Goal: Task Accomplishment & Management: Manage account settings

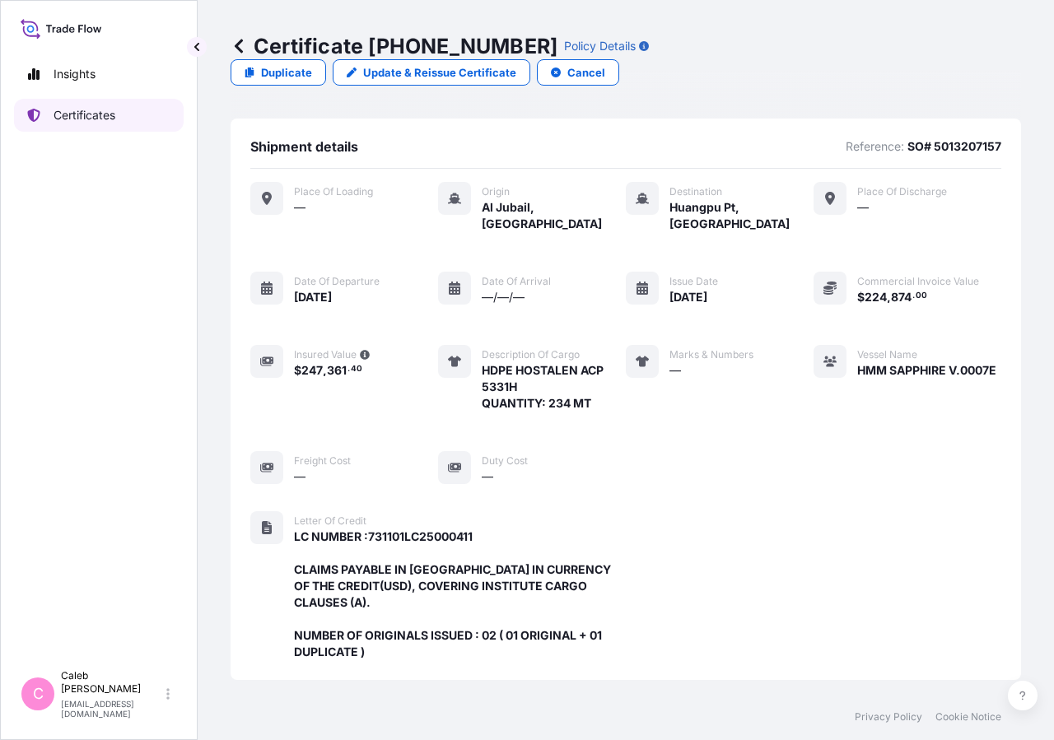
scroll to position [459, 0]
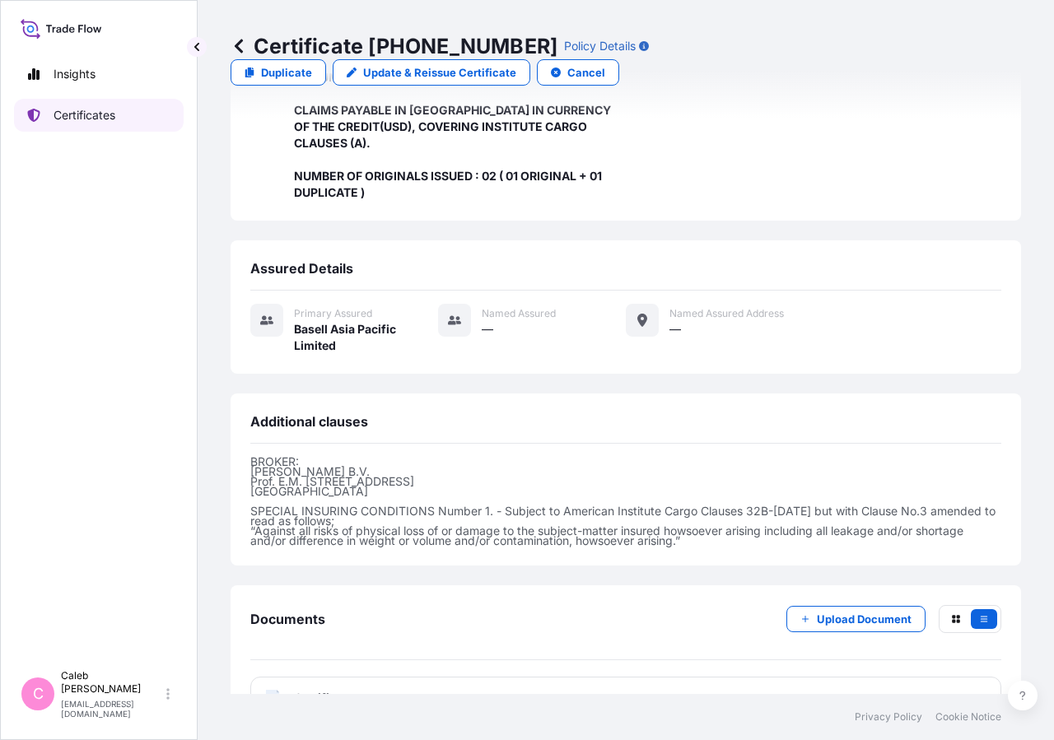
click at [114, 117] on p "Certificates" at bounding box center [85, 115] width 62 height 16
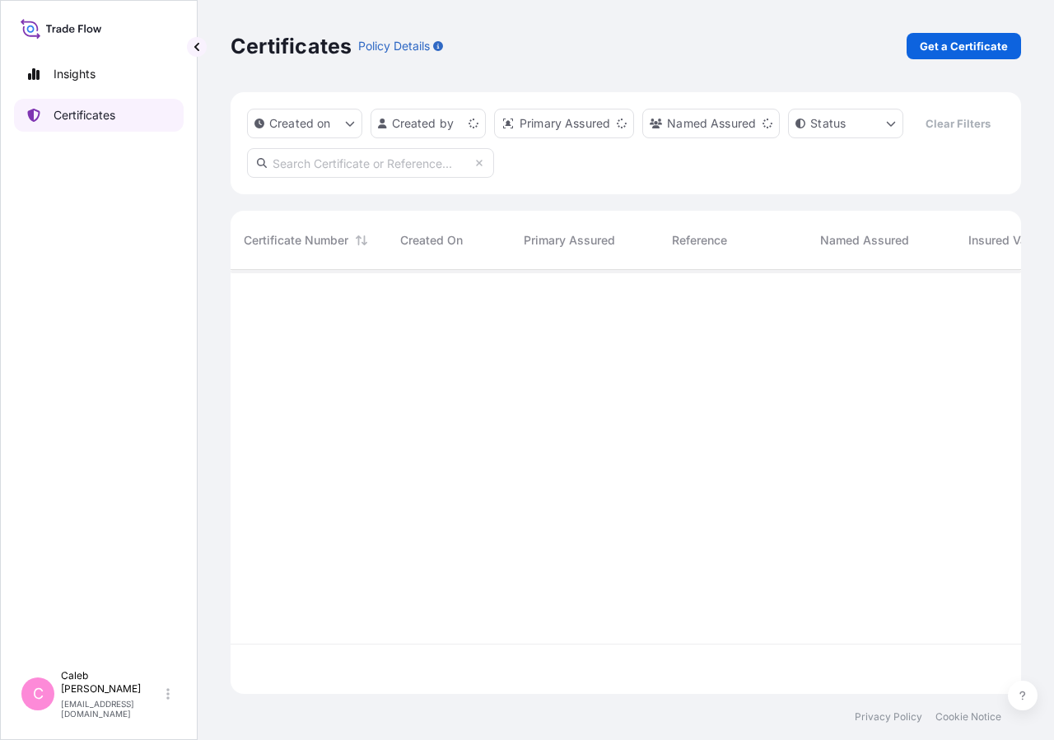
scroll to position [384, 776]
click at [311, 178] on input "text" at bounding box center [370, 163] width 247 height 30
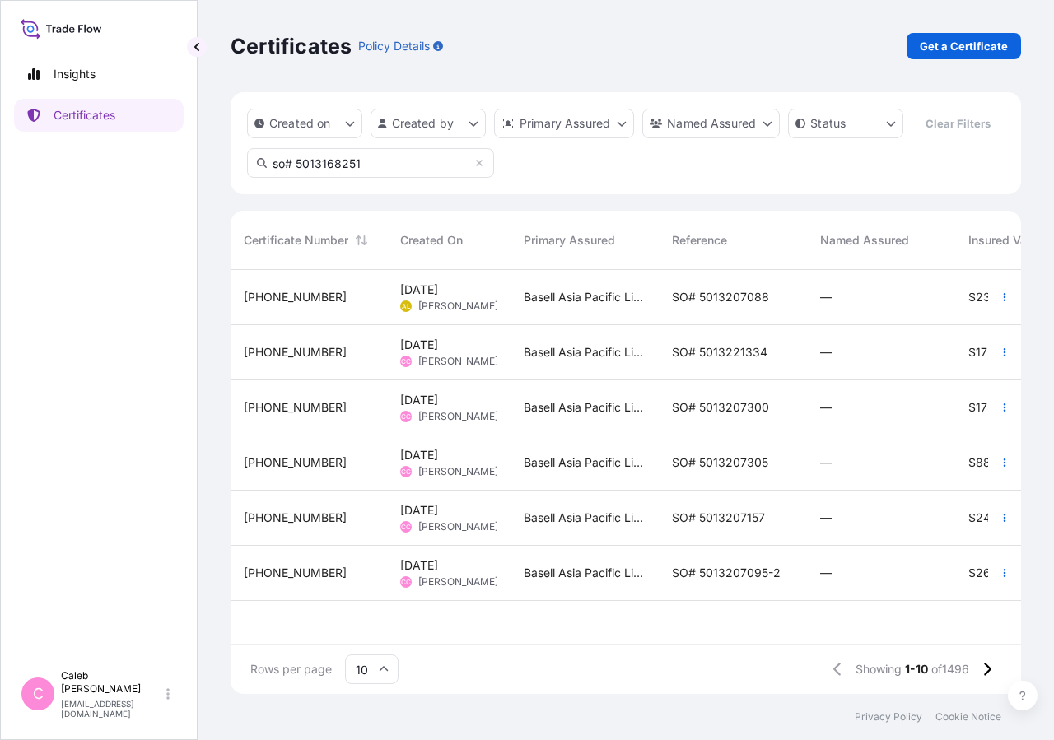
click at [342, 178] on input "so# 5013168251" at bounding box center [370, 163] width 247 height 30
click at [389, 178] on input "so# 5013168251" at bounding box center [370, 163] width 247 height 30
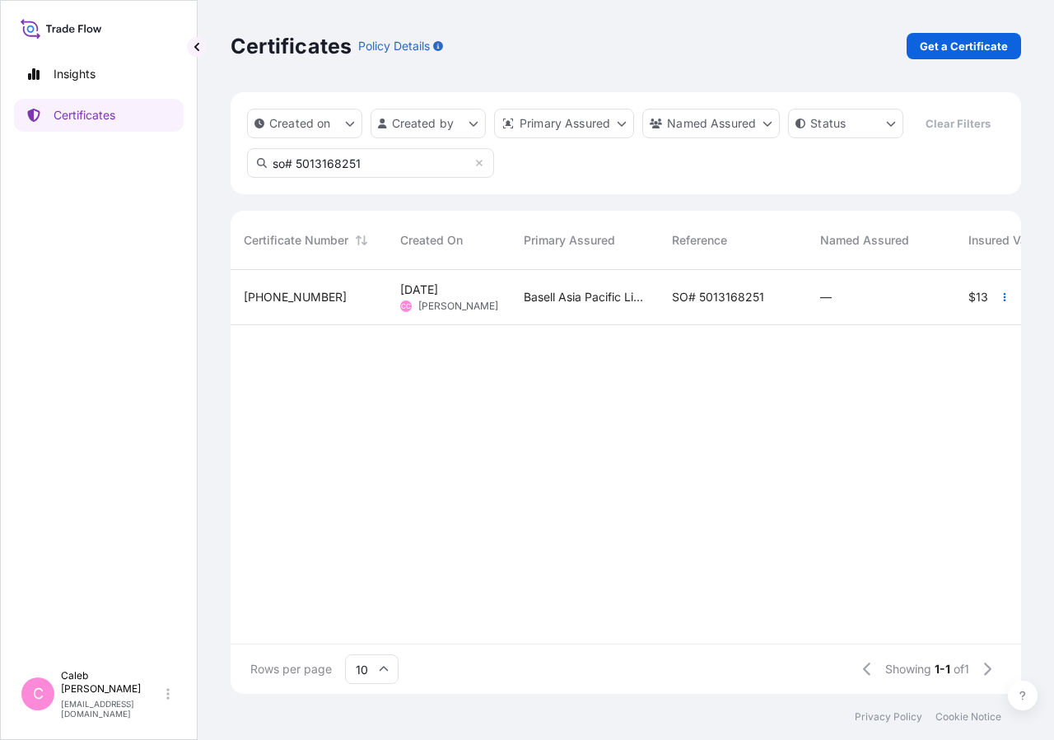
type input "so# 5013168251"
click at [651, 325] on div "Basell Asia Pacific Limited" at bounding box center [584, 297] width 148 height 55
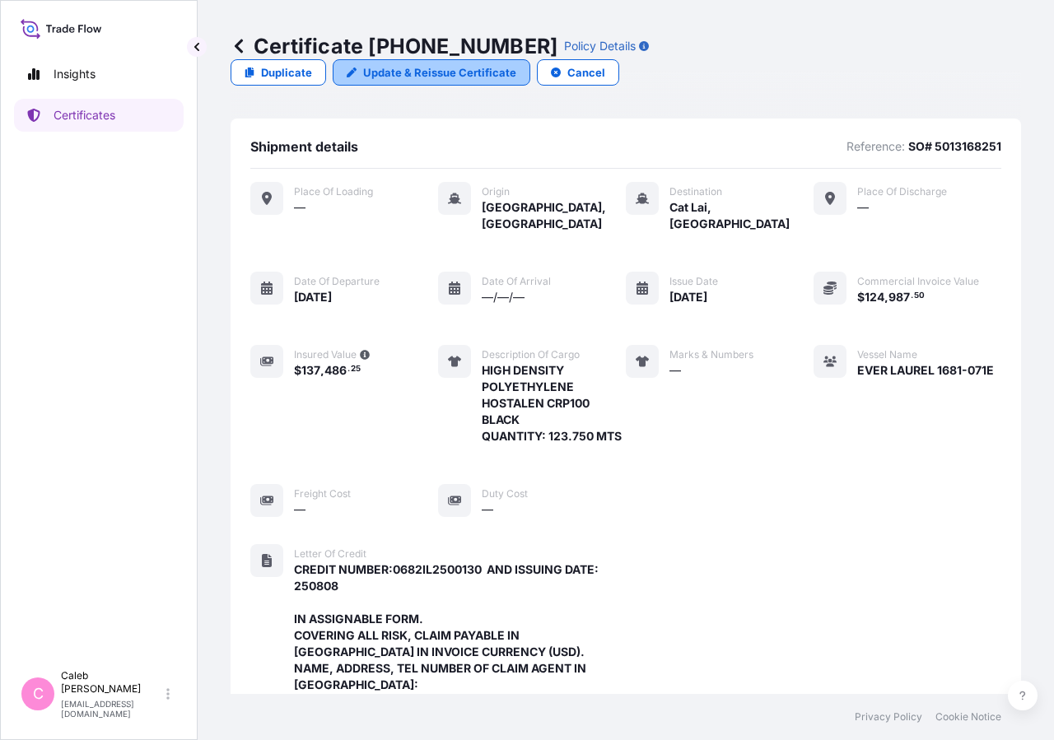
click at [516, 64] on p "Update & Reissue Certificate" at bounding box center [439, 72] width 153 height 16
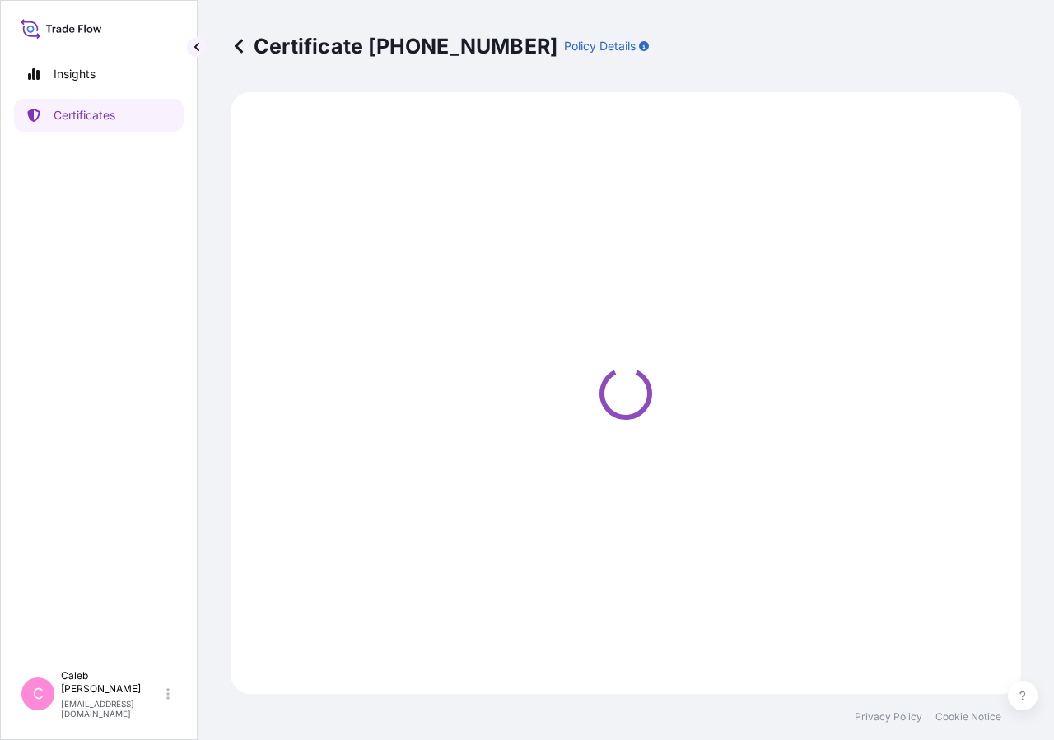
select select "Sea"
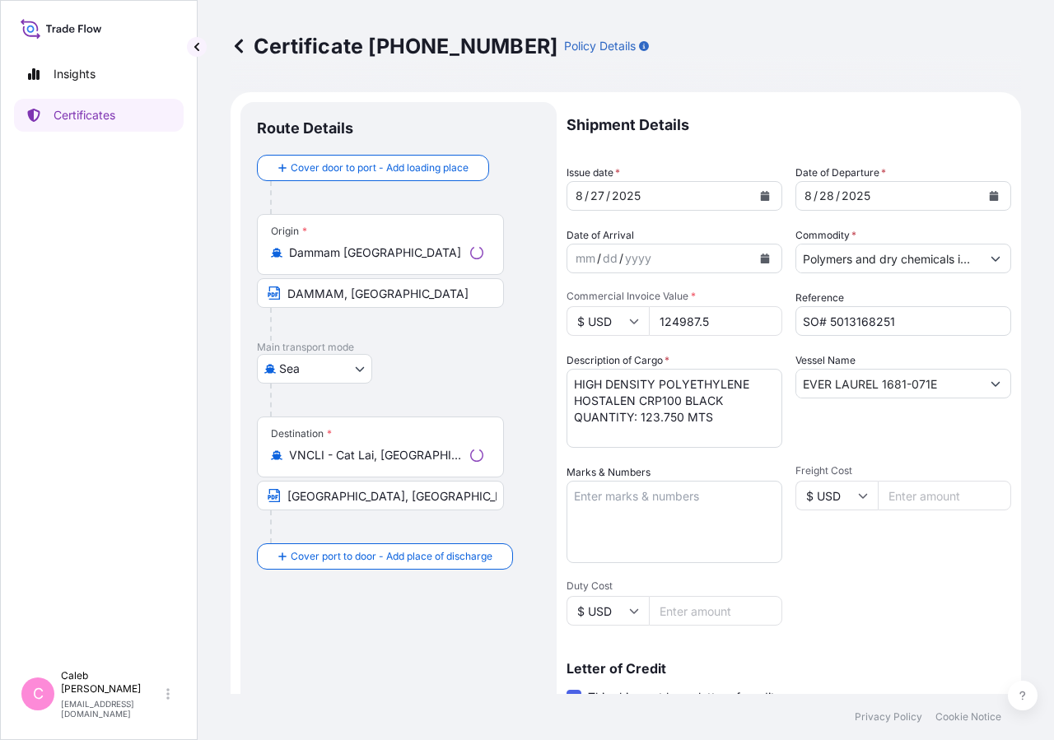
select select "32034"
click at [989, 200] on icon "Calendar" at bounding box center [993, 196] width 9 height 10
click at [757, 201] on button "Calendar" at bounding box center [764, 196] width 26 height 26
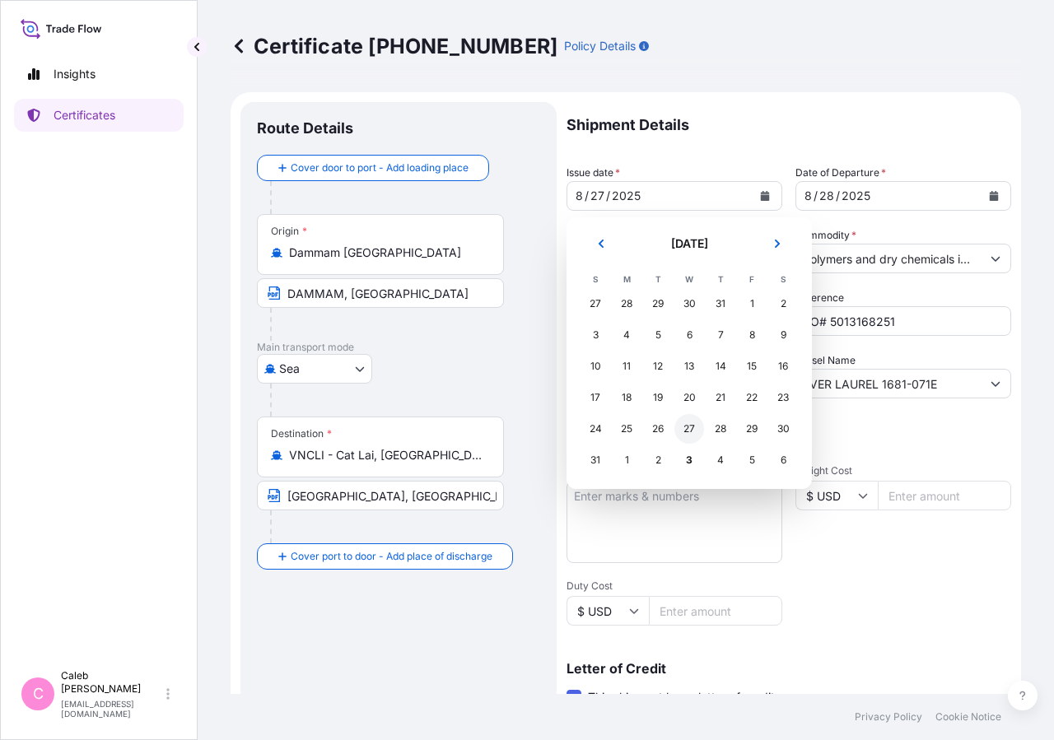
click at [688, 430] on div "27" at bounding box center [689, 429] width 30 height 30
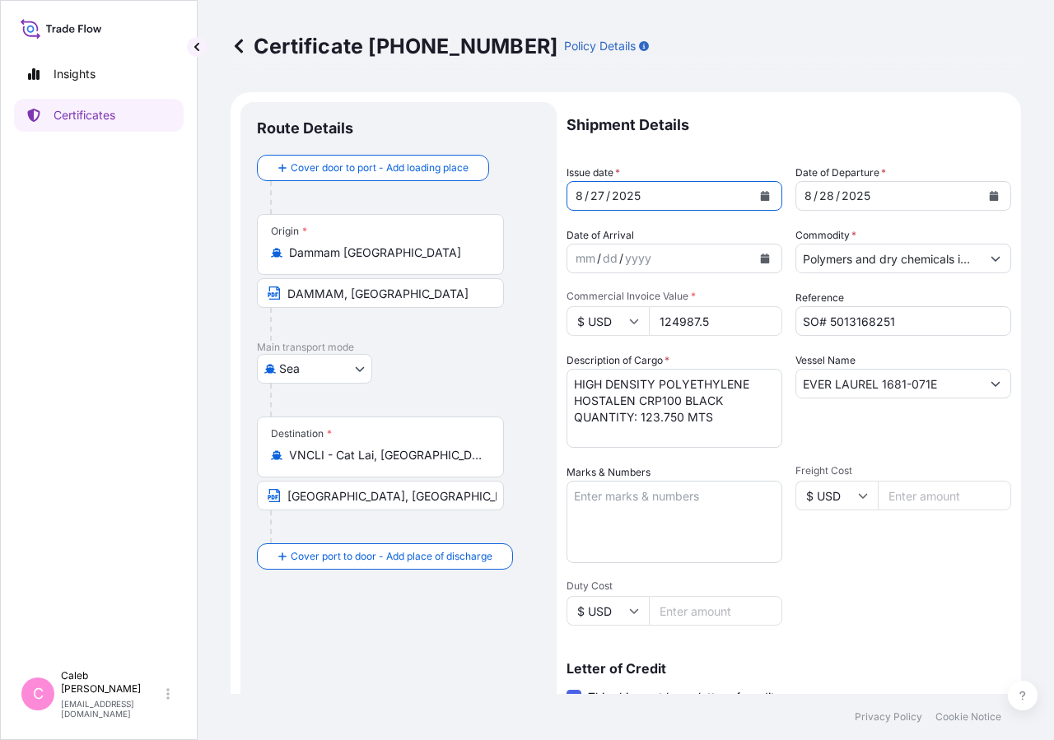
click at [756, 141] on p "Shipment Details" at bounding box center [788, 125] width 444 height 46
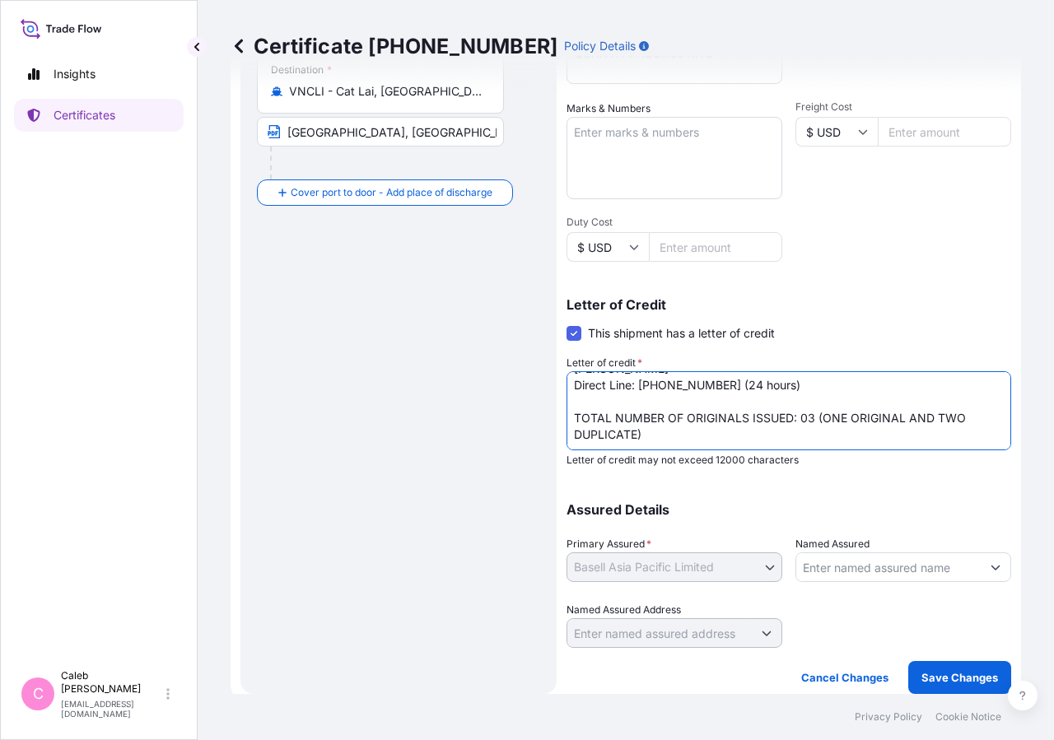
scroll to position [96, 0]
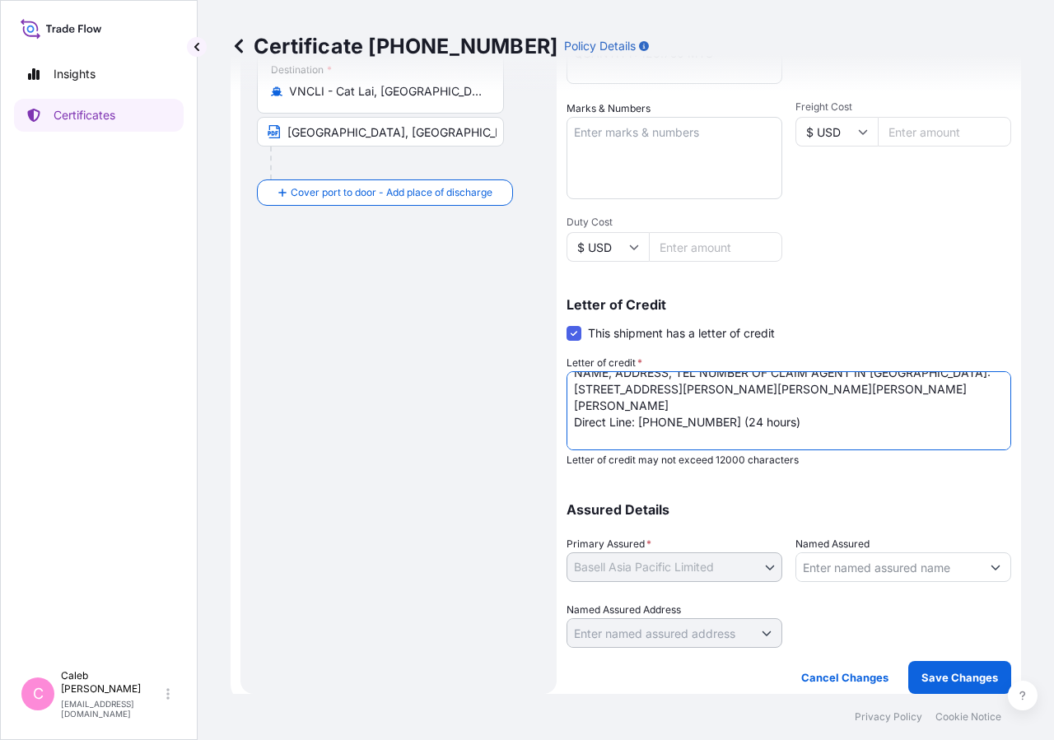
click at [639, 438] on textarea "CREDIT NUMBER:0682IL2500130 AND ISSUING DATE: 250808 IN ASSIGNABLE FORM. COVERI…" at bounding box center [788, 410] width 444 height 79
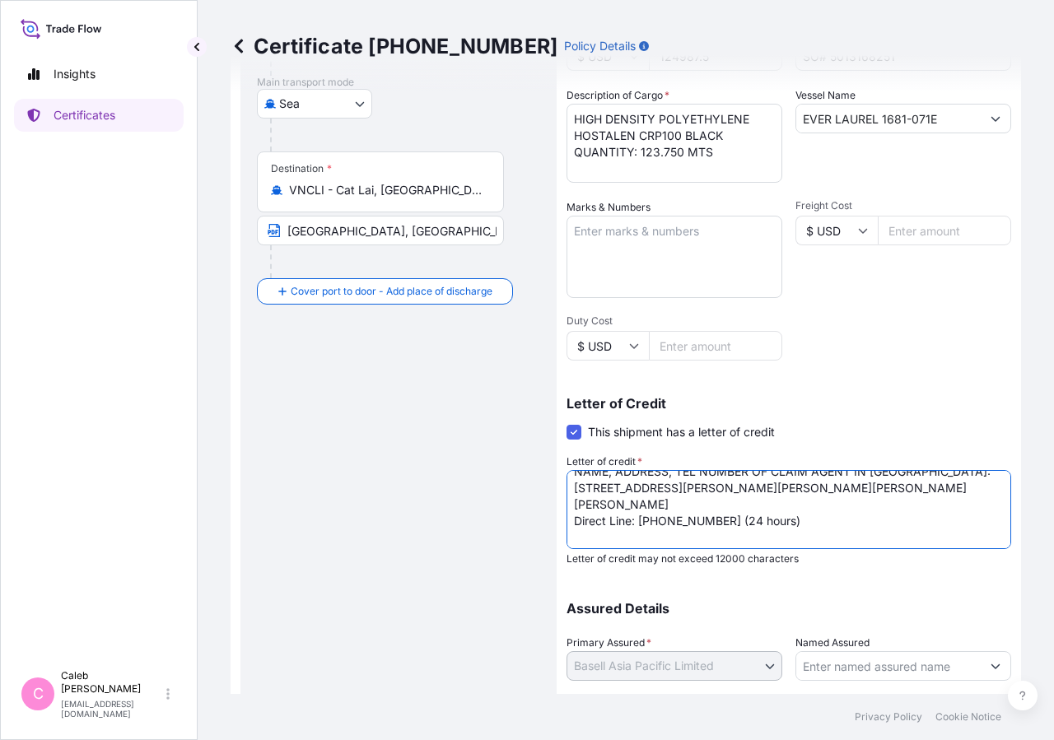
scroll to position [70, 0]
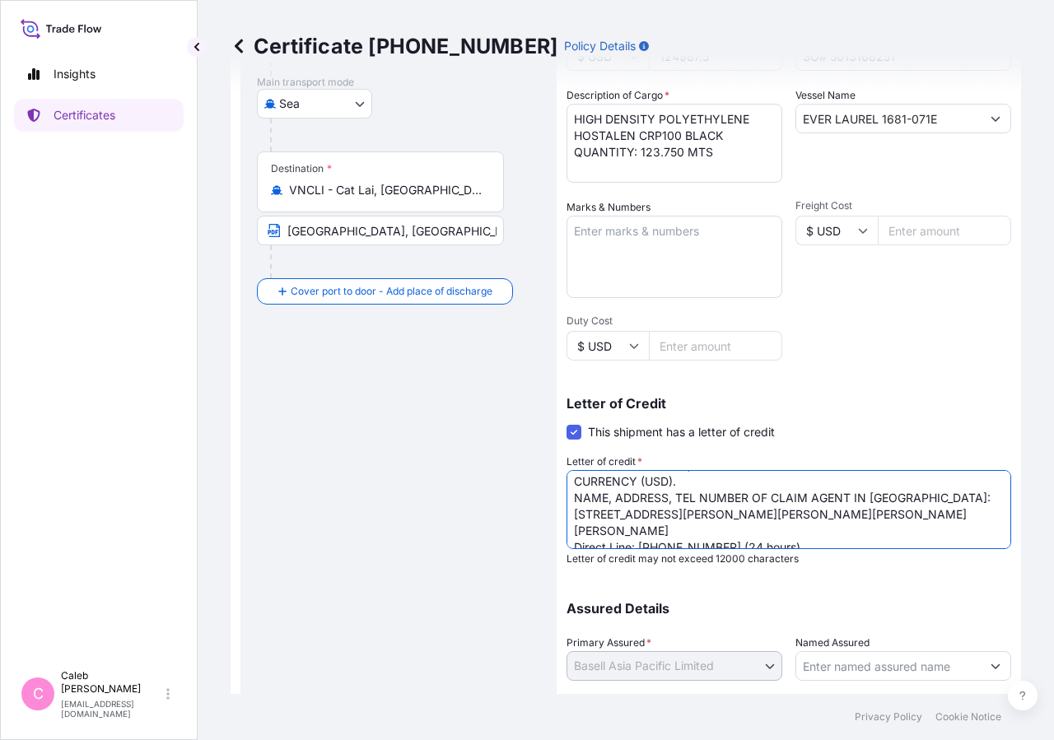
drag, startPoint x: 738, startPoint y: 495, endPoint x: 678, endPoint y: 500, distance: 60.3
click at [678, 500] on textarea "CREDIT NUMBER:0682IL2500130 AND ISSUING DATE: 250808 IN ASSIGNABLE FORM. COVERI…" at bounding box center [788, 509] width 444 height 79
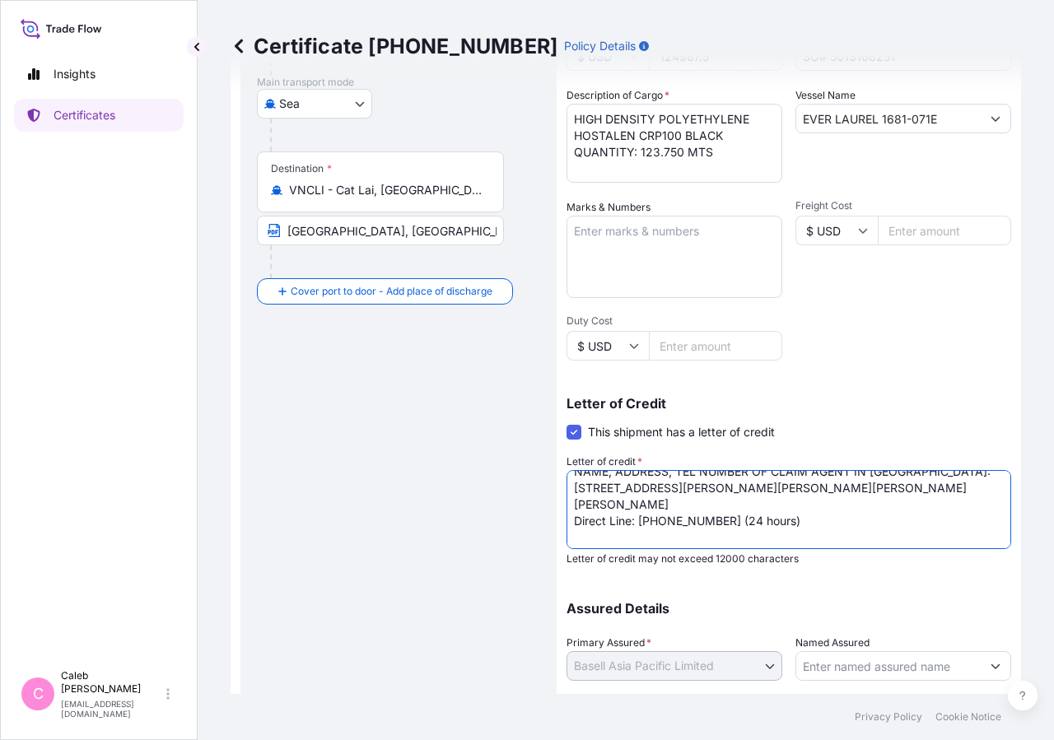
click at [624, 536] on textarea "CREDIT NUMBER:0682IL2500130 AND ISSUING DATE: 250808 IN ASSIGNABLE FORM. COVERI…" at bounding box center [788, 509] width 444 height 79
paste textarea "TEL NUMBER"
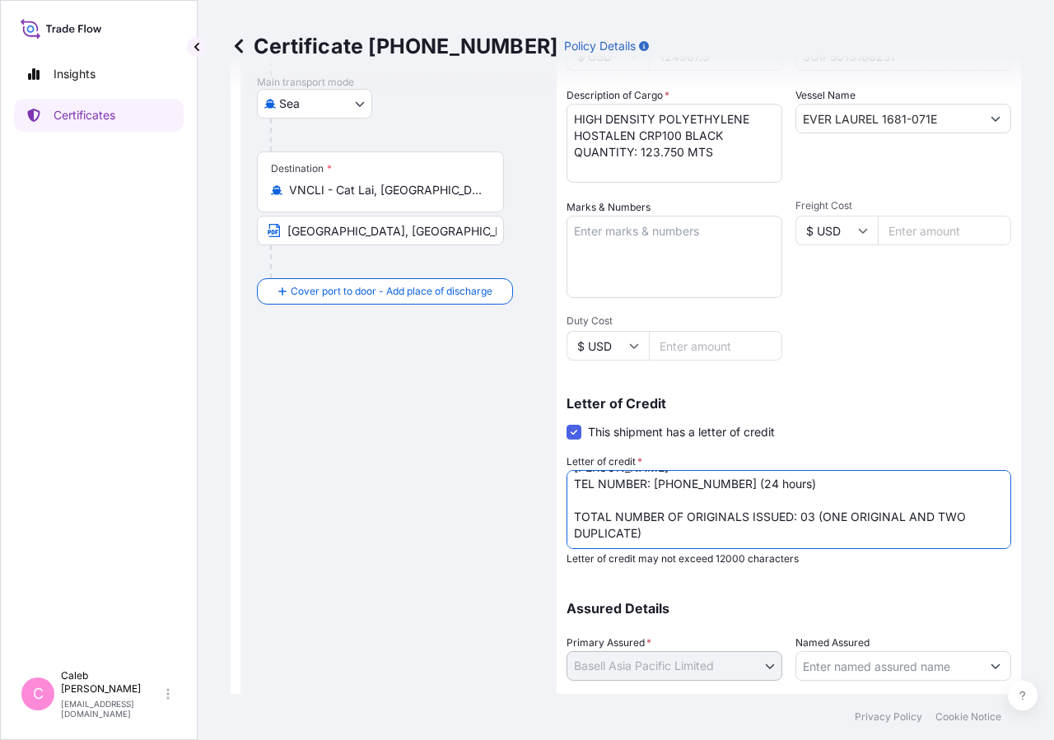
scroll to position [364, 0]
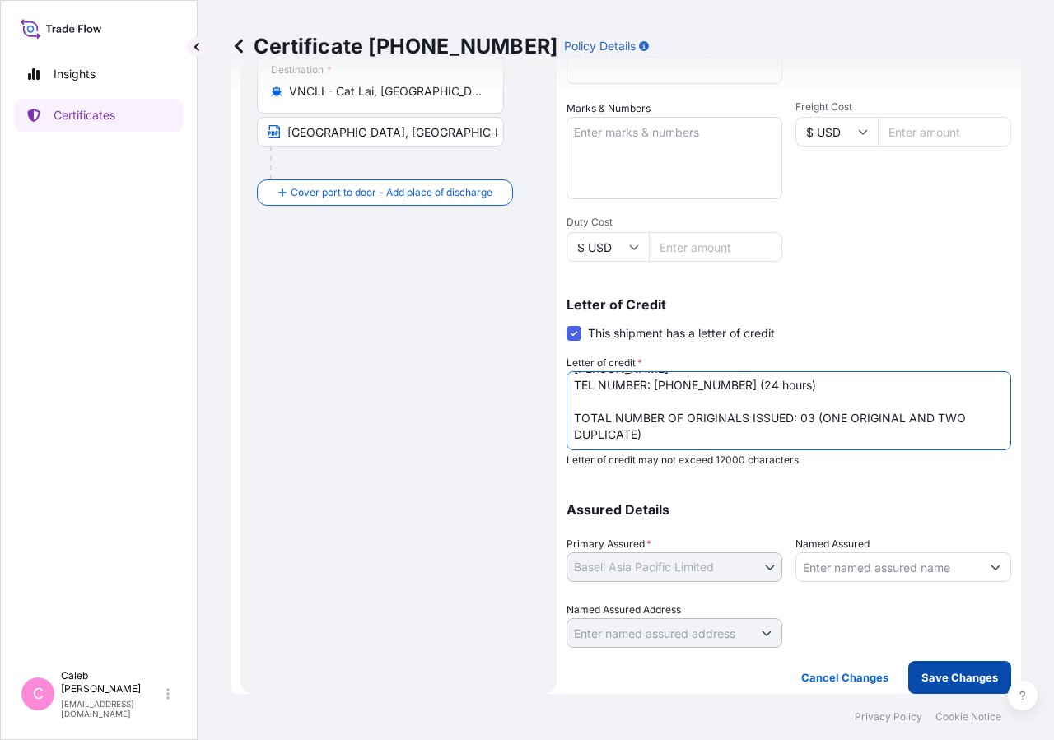
type textarea "CREDIT NUMBER:0682IL2500130 AND ISSUING DATE: 250808 IN ASSIGNABLE FORM. COVERI…"
click at [952, 675] on p "Save Changes" at bounding box center [959, 677] width 77 height 16
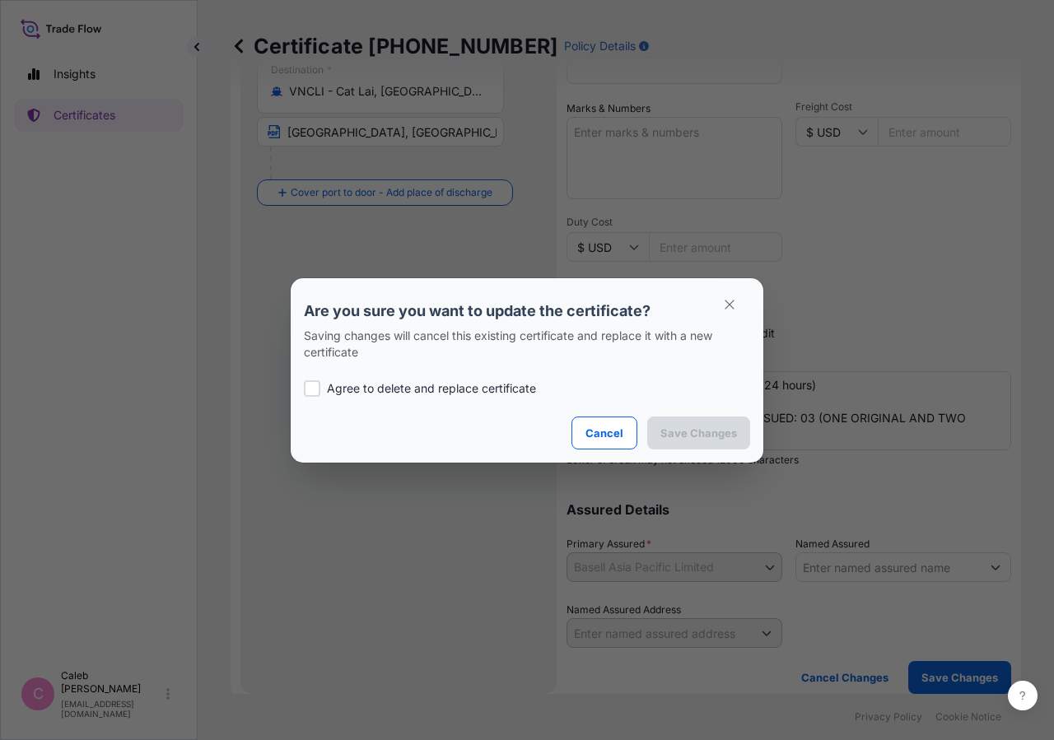
click at [316, 390] on div at bounding box center [312, 388] width 16 height 16
checkbox input "true"
click at [668, 426] on p "Save Changes" at bounding box center [698, 433] width 77 height 16
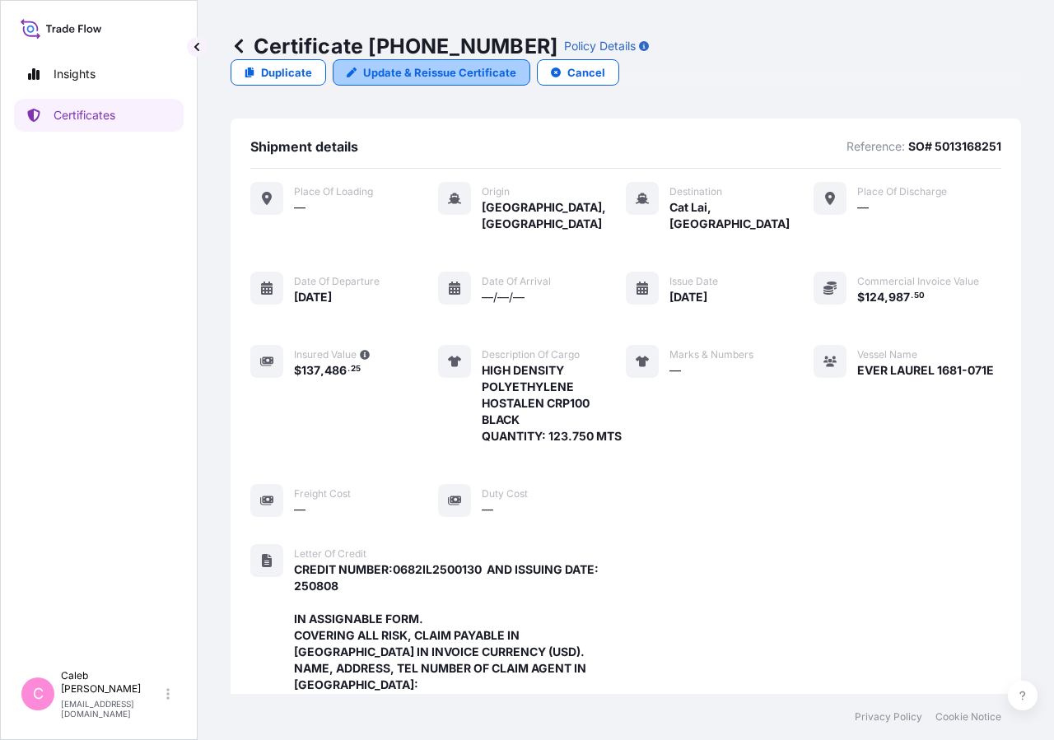
click at [516, 64] on p "Update & Reissue Certificate" at bounding box center [439, 72] width 153 height 16
select select "Sea"
select select "32034"
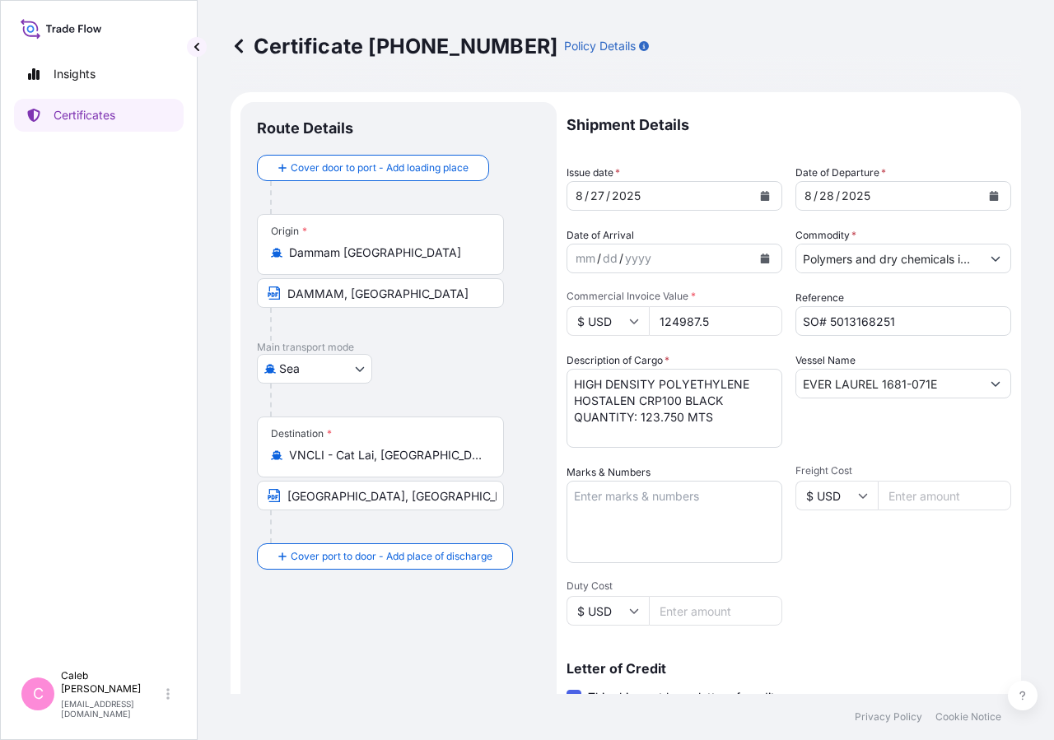
click at [761, 194] on icon "Calendar" at bounding box center [765, 196] width 10 height 10
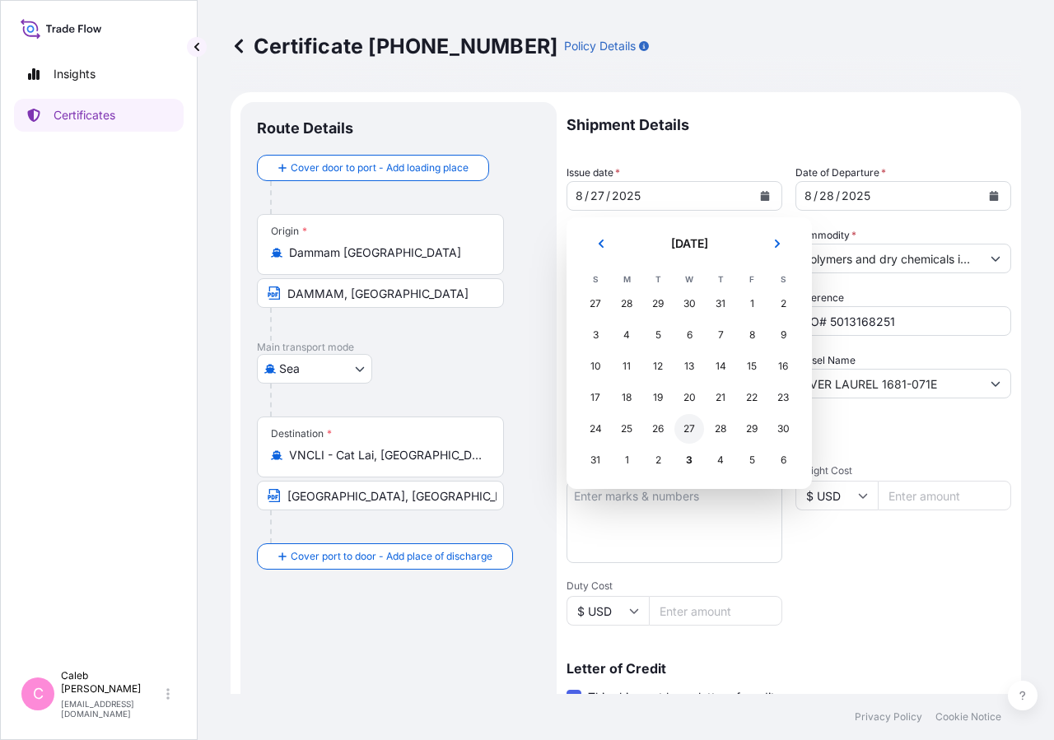
click at [691, 429] on div "27" at bounding box center [689, 429] width 30 height 30
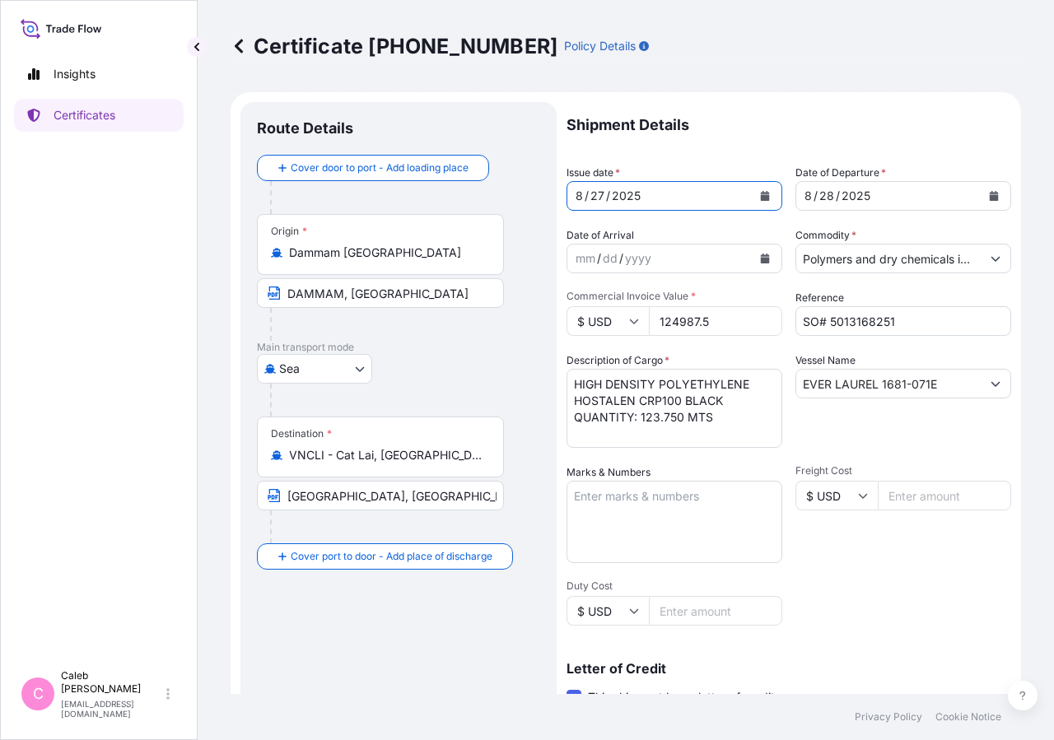
scroll to position [364, 0]
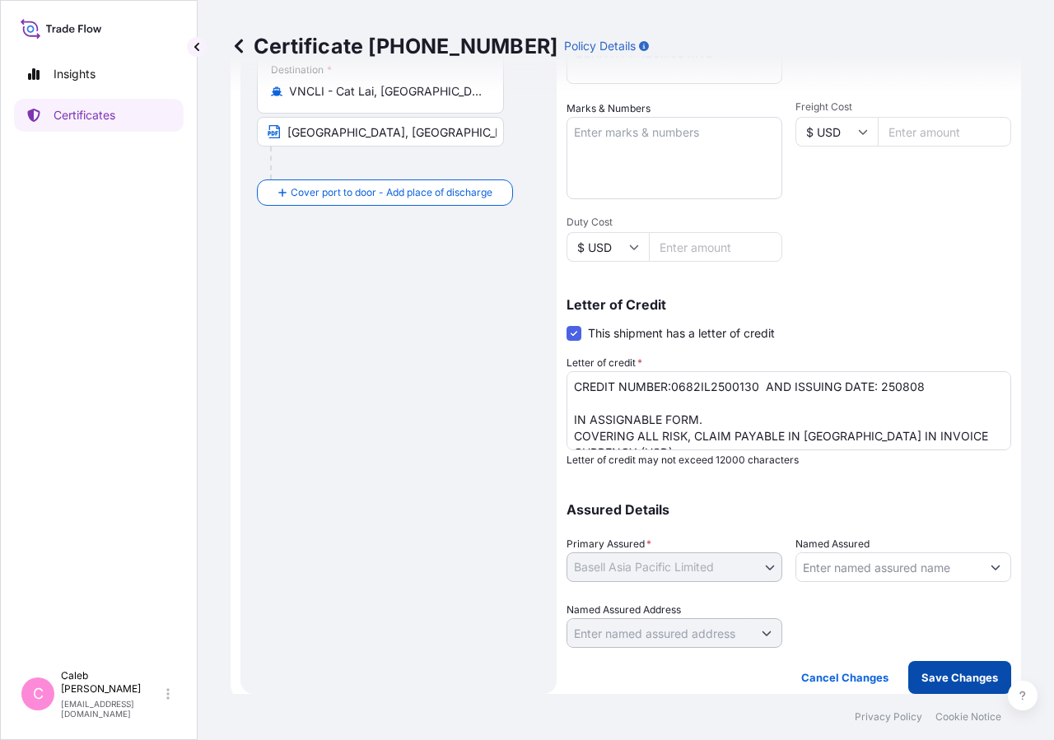
click at [964, 691] on button "Save Changes" at bounding box center [959, 677] width 103 height 33
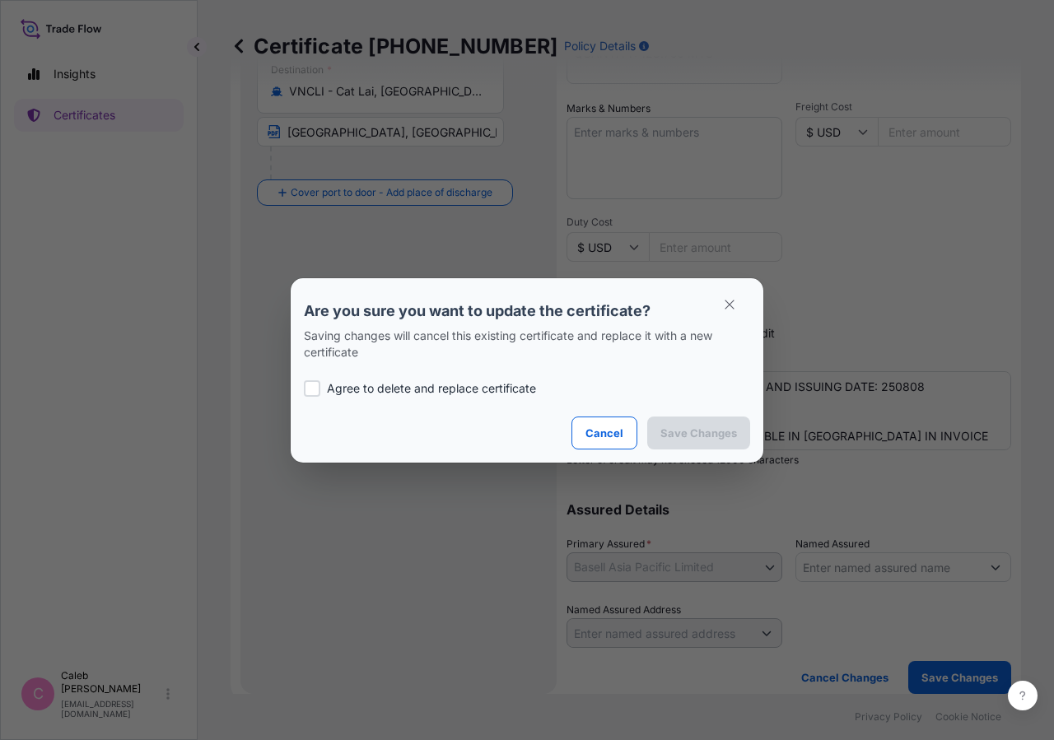
click at [341, 395] on p "Agree to delete and replace certificate" at bounding box center [431, 388] width 209 height 16
checkbox input "true"
click at [691, 441] on button "Save Changes" at bounding box center [698, 432] width 103 height 33
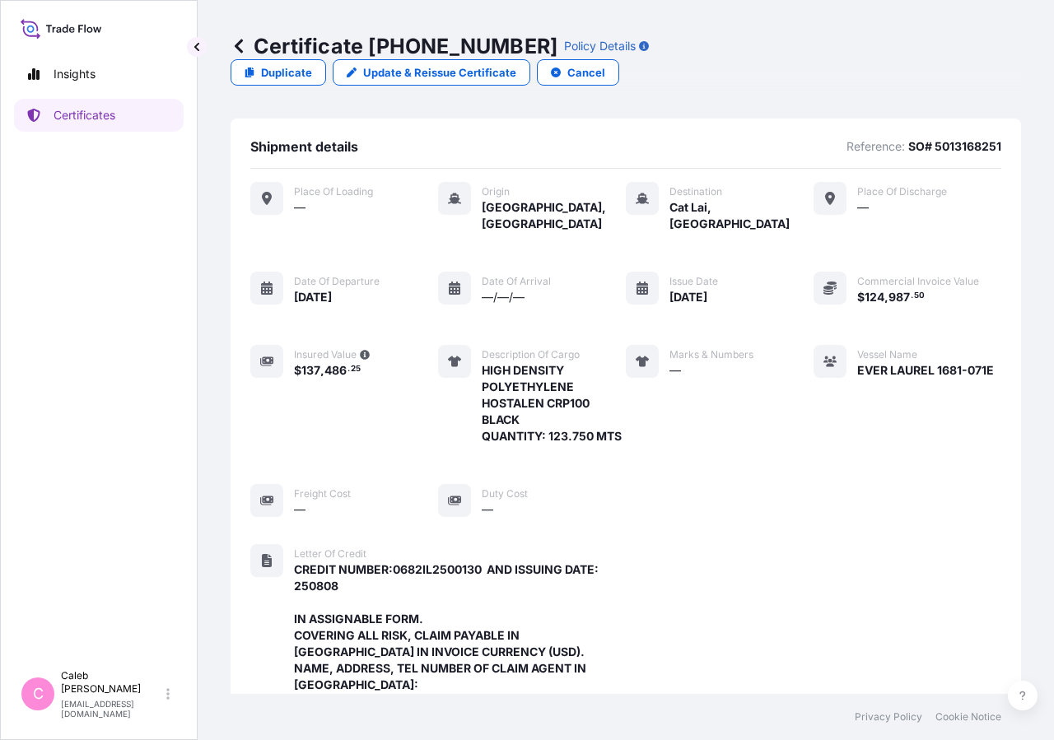
scroll to position [624, 0]
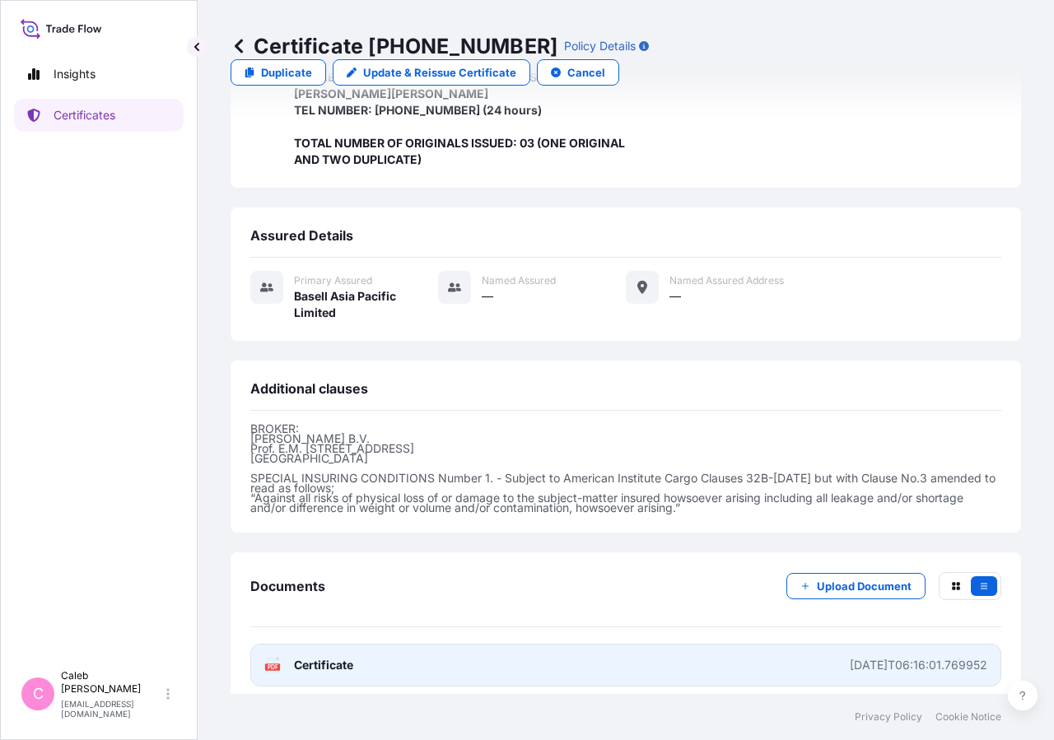
click at [313, 663] on link "PDF Certificate [DATE]T06:16:01.769952" at bounding box center [625, 665] width 751 height 43
